Goal: Task Accomplishment & Management: Manage account settings

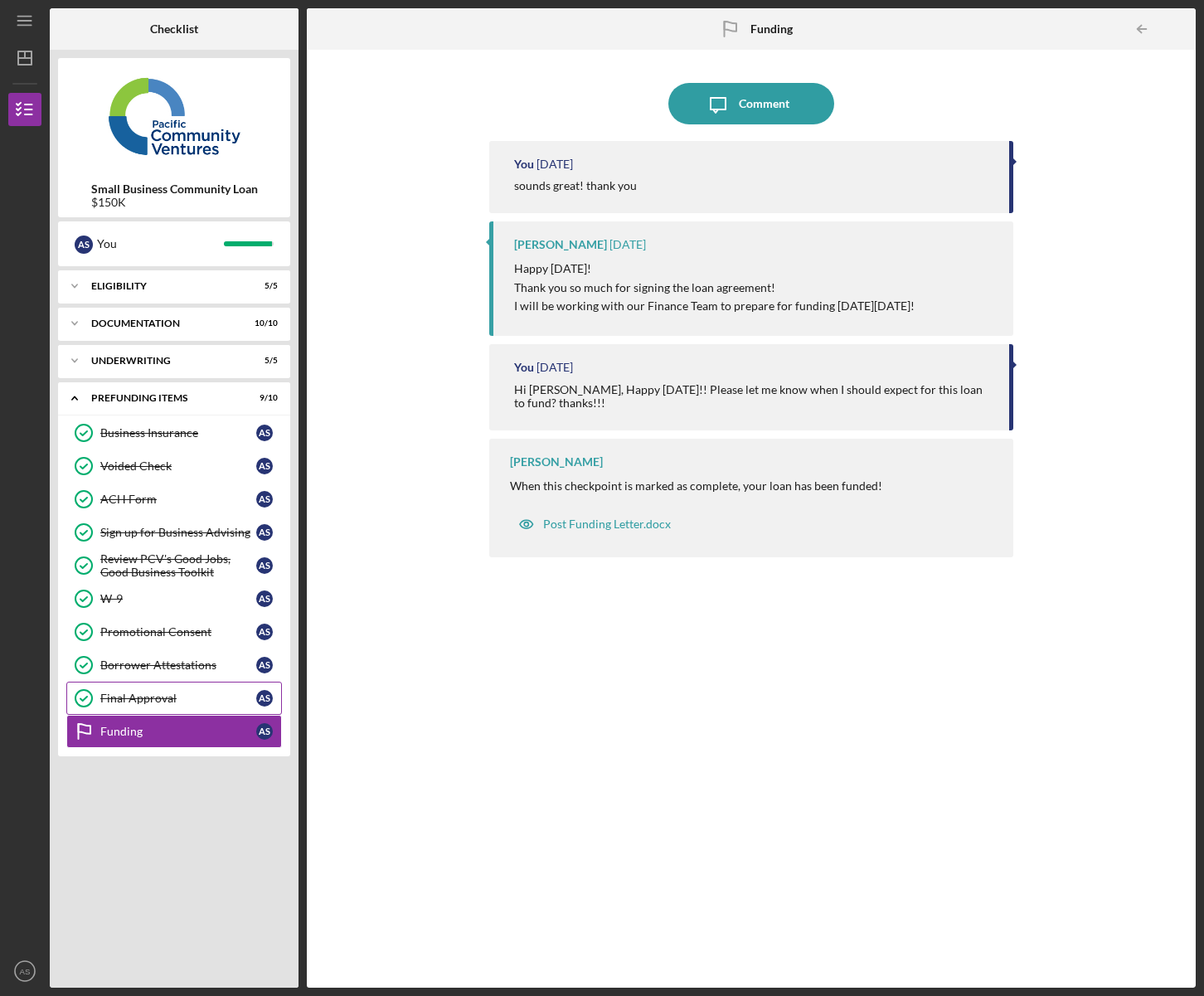
click at [141, 699] on div "Final Approval" at bounding box center [177, 698] width 156 height 13
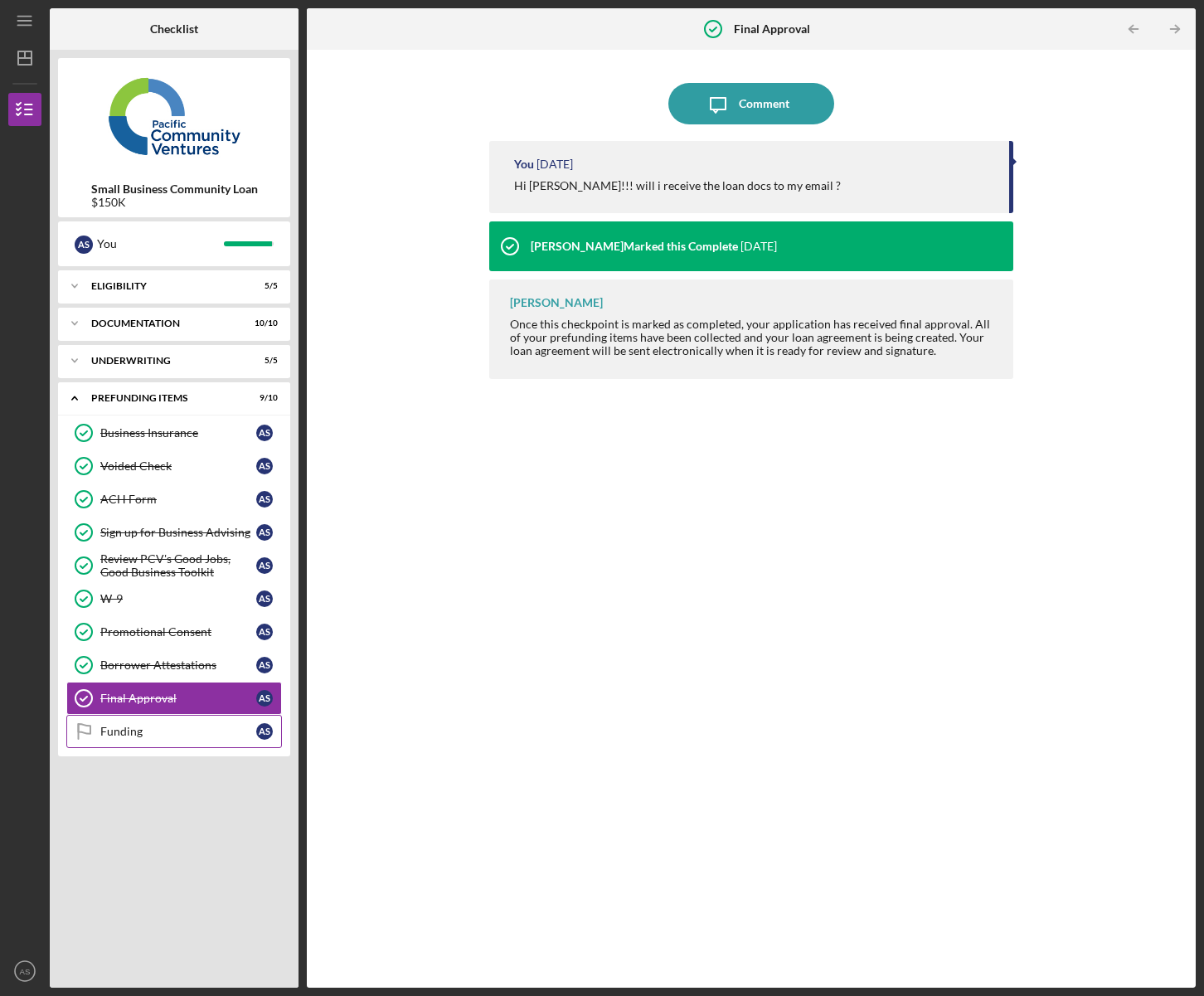
click at [146, 736] on div "Funding" at bounding box center [177, 731] width 156 height 13
